Goal: Task Accomplishment & Management: Complete application form

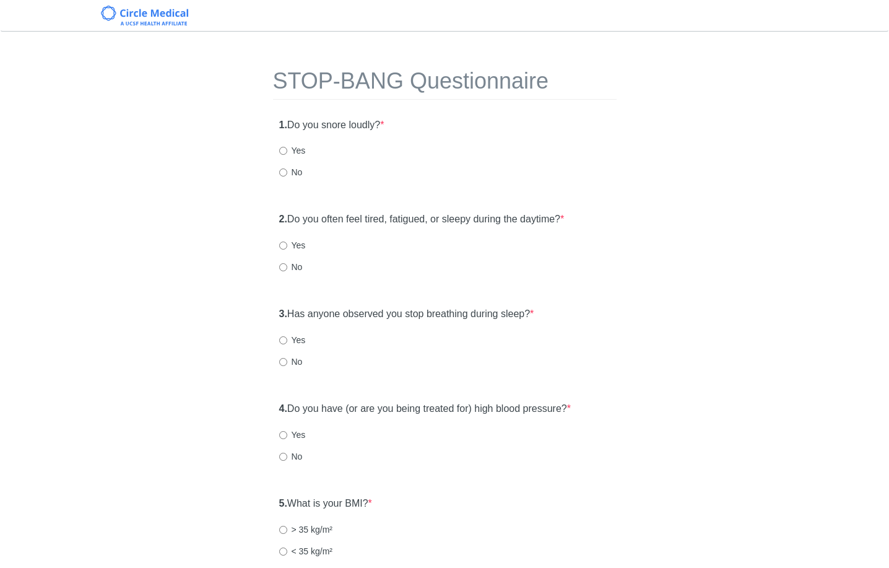
click at [290, 155] on label "Yes" at bounding box center [292, 150] width 27 height 12
click at [287, 155] on input "Yes" at bounding box center [283, 151] width 8 height 8
radio input "true"
click at [411, 253] on div "2. Do you often feel tired, fatigued, or sleepy during the daytime? * Yes No" at bounding box center [444, 248] width 343 height 85
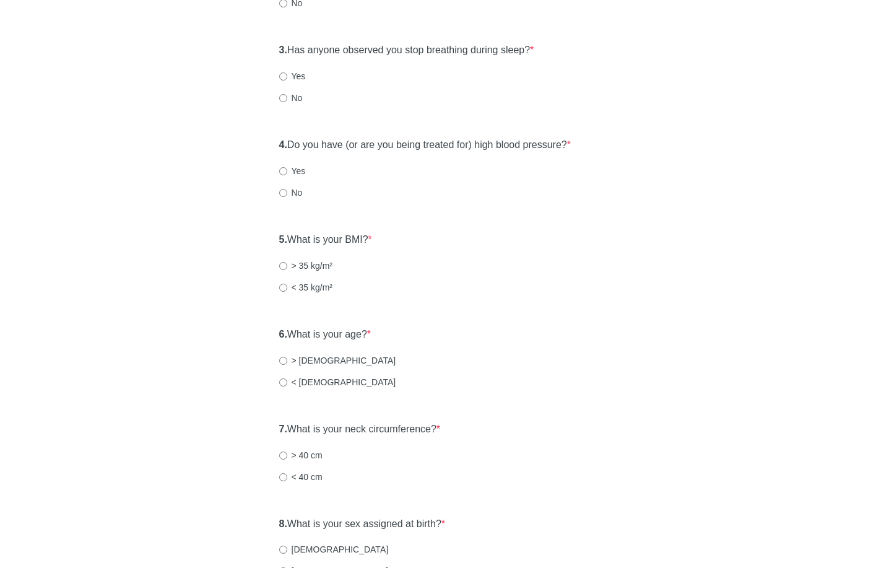
scroll to position [276, 0]
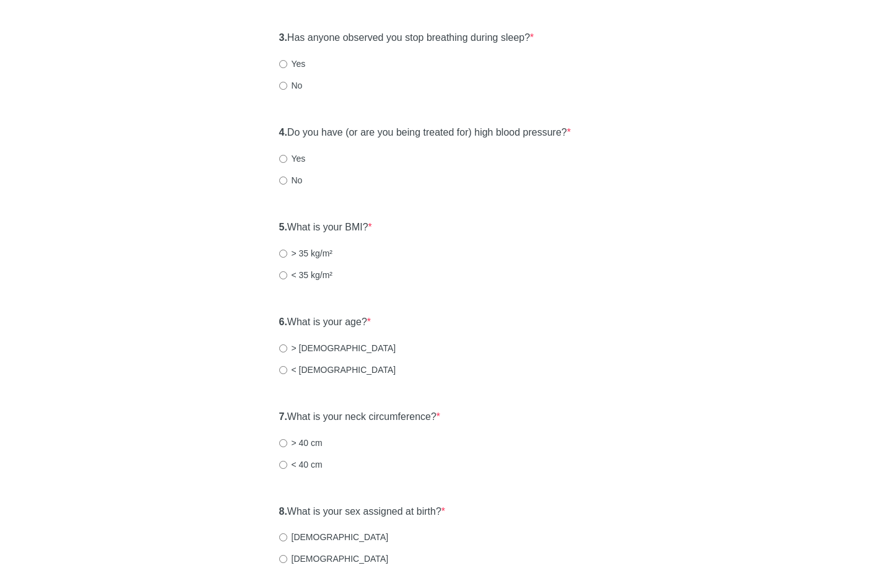
click at [310, 274] on label "< 35 kg/m²" at bounding box center [306, 275] width 54 height 12
click at [287, 274] on input "< 35 kg/m²" at bounding box center [283, 275] width 8 height 8
radio input "true"
click at [293, 361] on div "6. What is your age? * > [DEMOGRAPHIC_DATA] years old < [DEMOGRAPHIC_DATA]" at bounding box center [444, 351] width 343 height 85
click at [293, 367] on label "< [DEMOGRAPHIC_DATA]" at bounding box center [337, 369] width 117 height 12
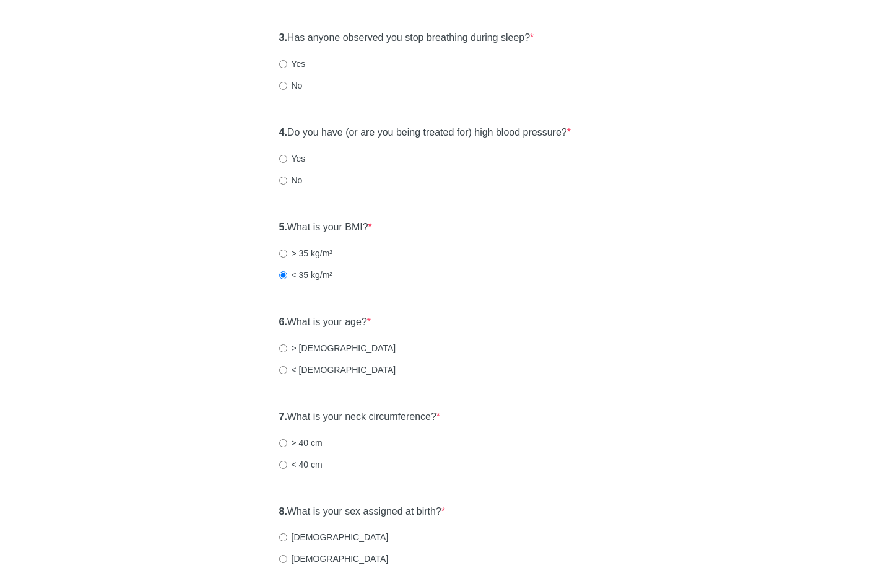
click at [287, 367] on input "< [DEMOGRAPHIC_DATA]" at bounding box center [283, 370] width 8 height 8
radio input "true"
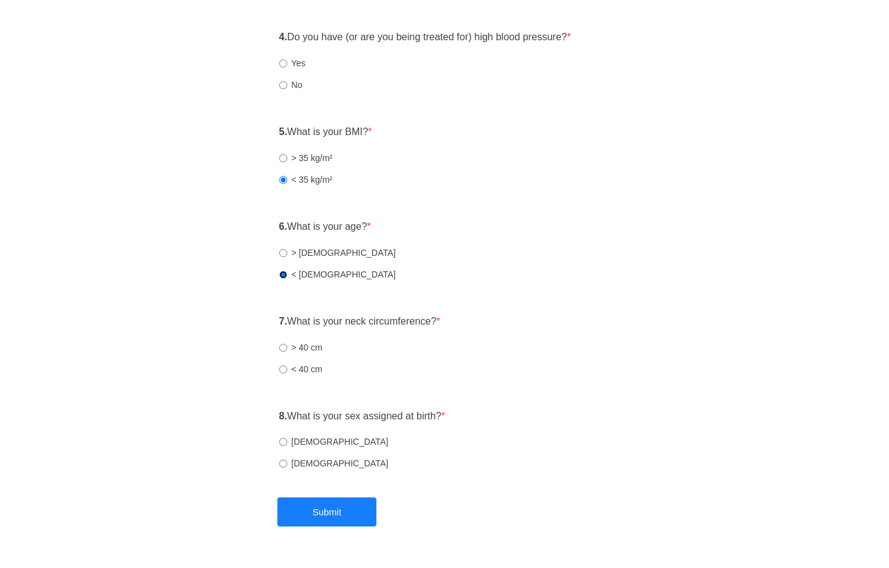
scroll to position [374, 0]
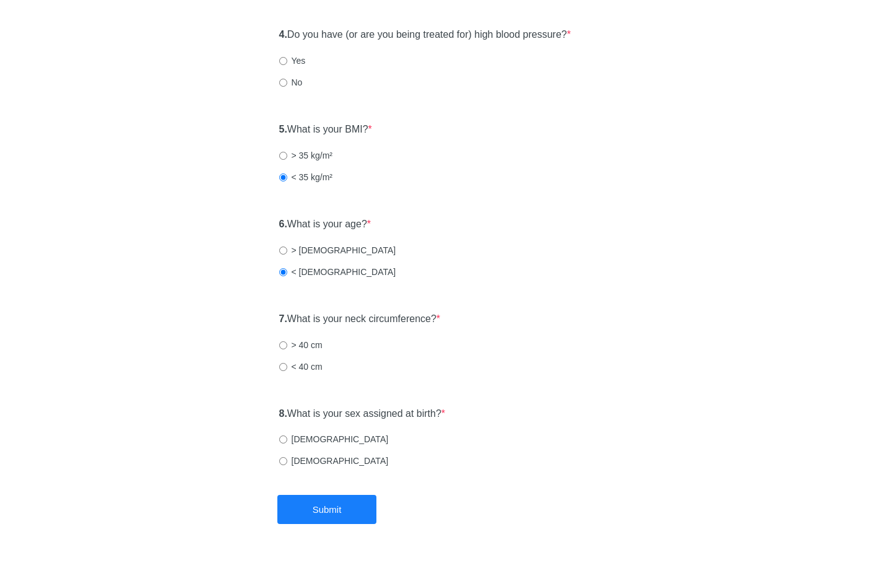
click at [293, 367] on label "< 40 cm" at bounding box center [300, 366] width 43 height 12
click at [287, 367] on input "< 40 cm" at bounding box center [283, 367] width 8 height 8
radio input "true"
click at [285, 438] on input "[DEMOGRAPHIC_DATA]" at bounding box center [283, 439] width 8 height 8
radio input "true"
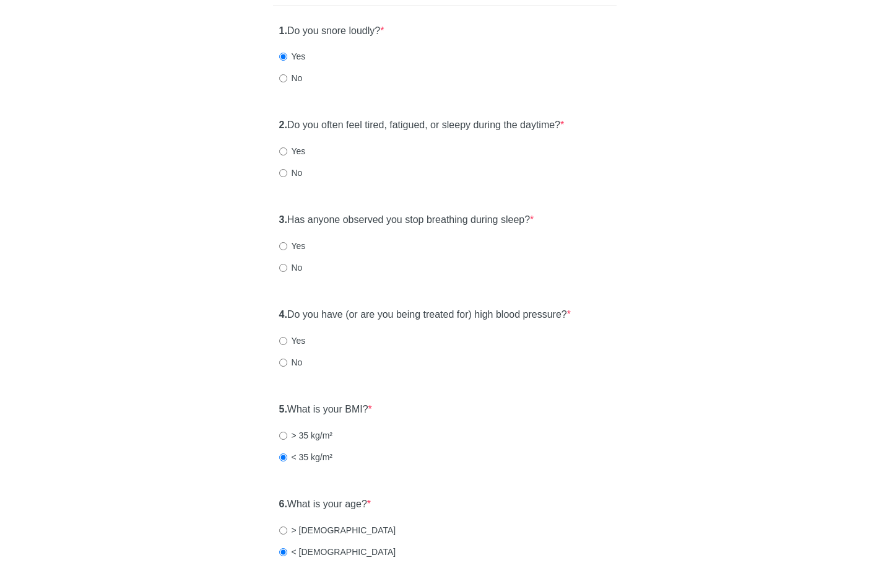
scroll to position [88, 0]
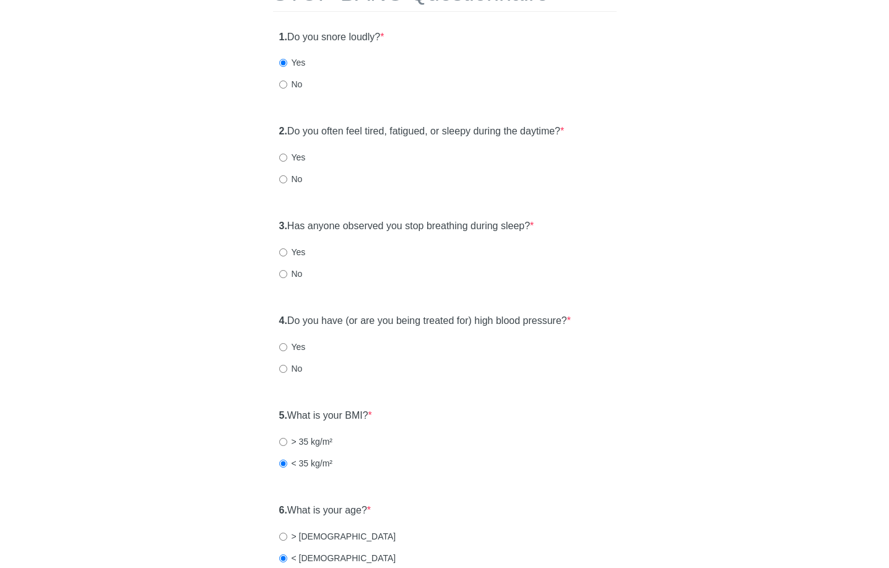
click at [292, 156] on label "Yes" at bounding box center [292, 157] width 27 height 12
click at [287, 156] on input "Yes" at bounding box center [283, 157] width 8 height 8
radio input "true"
click at [288, 257] on label "Yes" at bounding box center [292, 252] width 27 height 12
click at [287, 256] on input "Yes" at bounding box center [283, 252] width 8 height 8
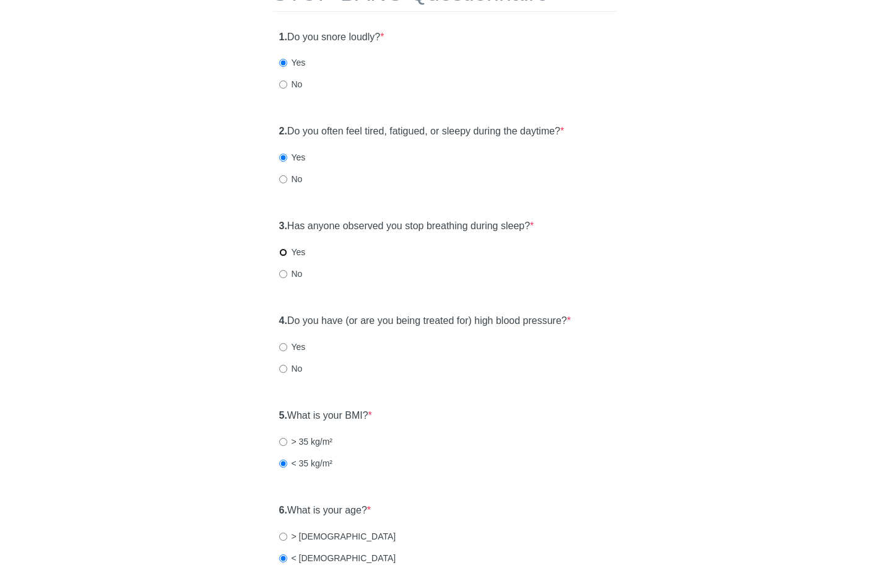
radio input "true"
click at [284, 91] on div "1. Do you snore loudly? * Yes No" at bounding box center [444, 66] width 343 height 85
click at [285, 87] on input "No" at bounding box center [283, 84] width 8 height 8
radio input "true"
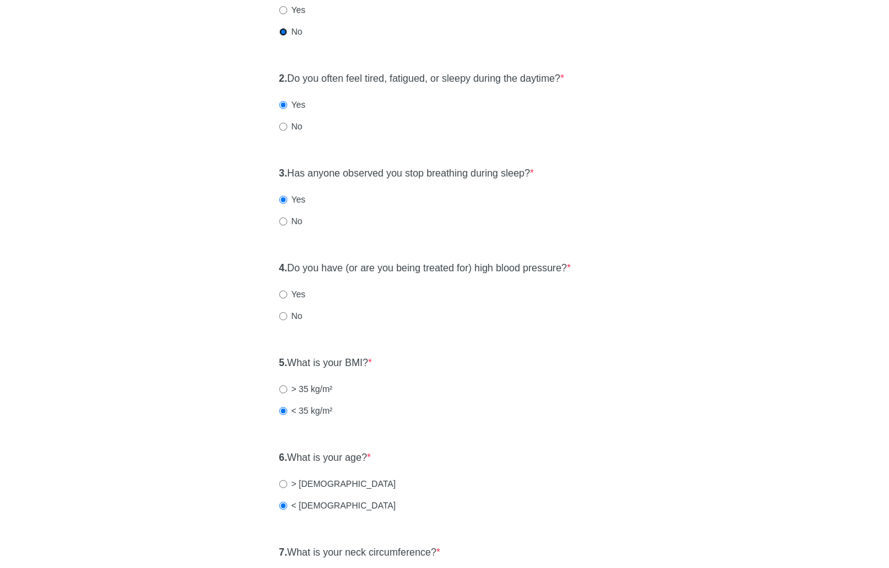
scroll to position [158, 0]
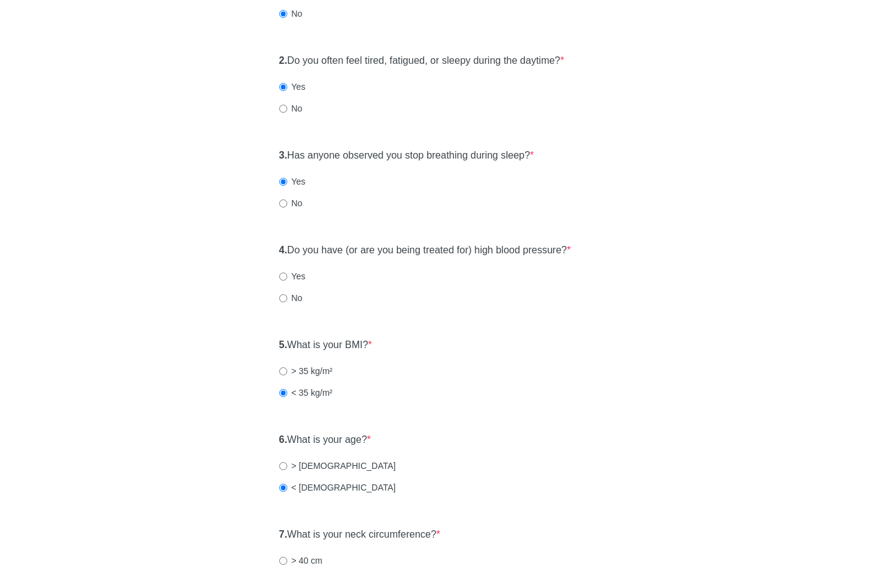
click at [302, 299] on label "No" at bounding box center [291, 298] width 24 height 12
click at [287, 299] on input "No" at bounding box center [283, 298] width 8 height 8
radio input "true"
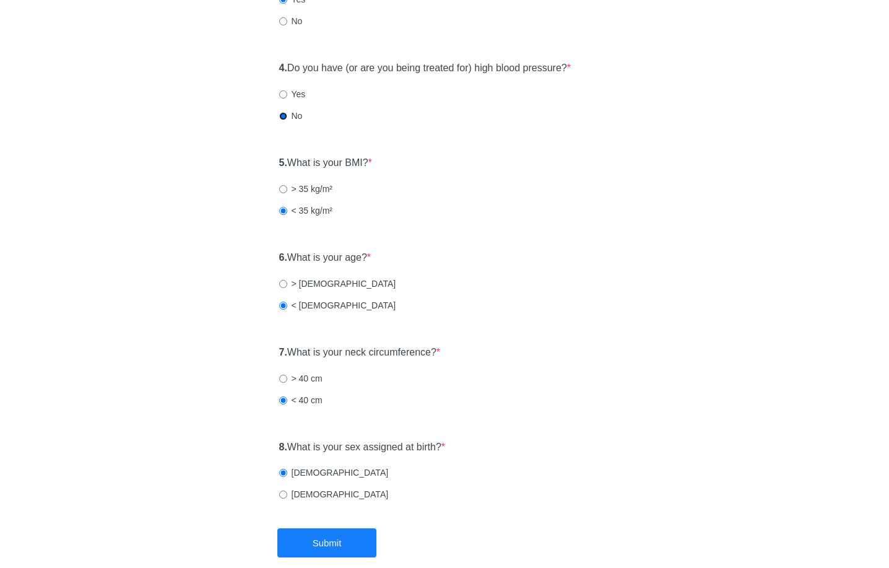
scroll to position [405, 0]
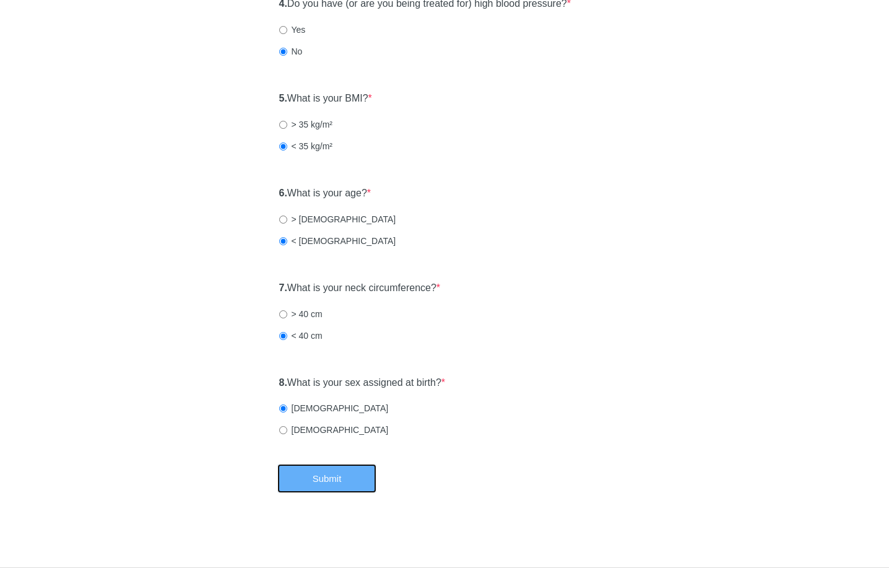
click at [347, 472] on button "Submit" at bounding box center [326, 478] width 99 height 29
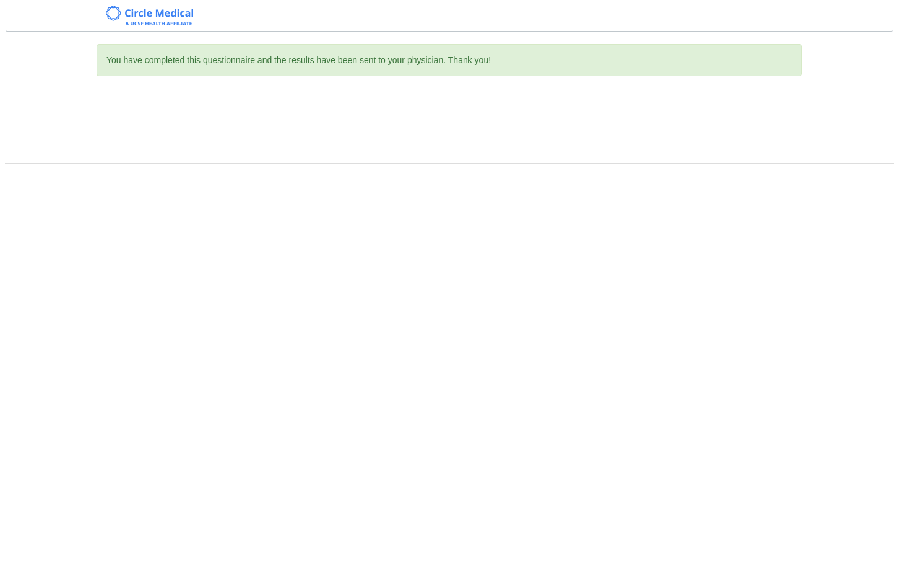
scroll to position [0, 0]
